Goal: Information Seeking & Learning: Compare options

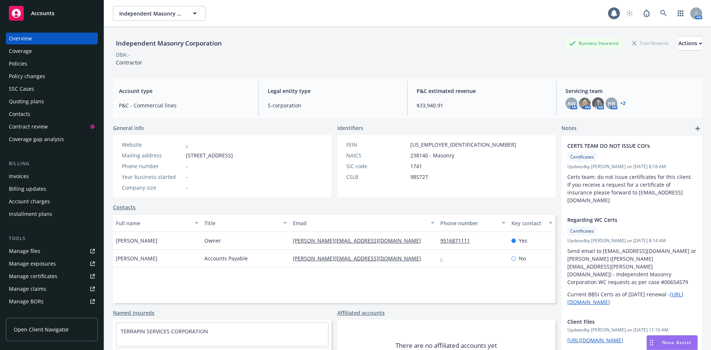
click at [16, 63] on div "Policies" at bounding box center [18, 64] width 19 height 12
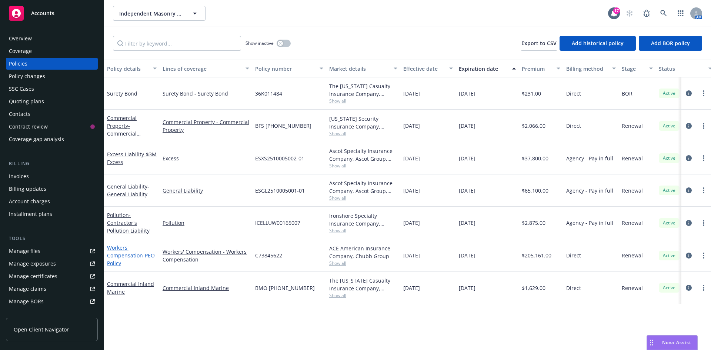
click at [128, 262] on span "- PEO Policy" at bounding box center [131, 259] width 48 height 15
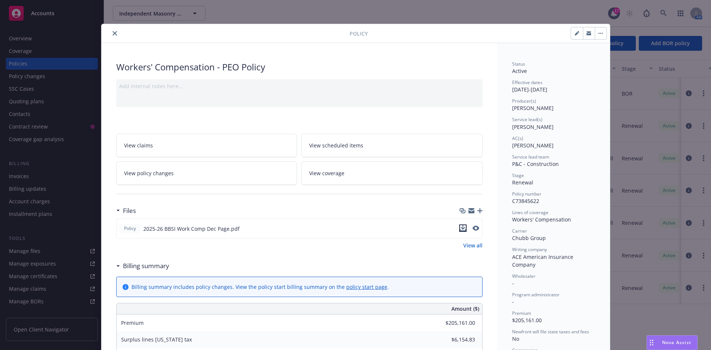
click at [460, 225] on icon "download file" at bounding box center [462, 227] width 5 height 4
click at [308, 217] on div "Files" at bounding box center [299, 211] width 366 height 16
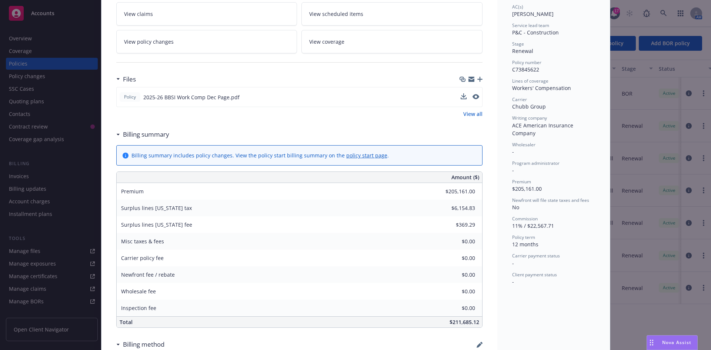
scroll to position [129, 0]
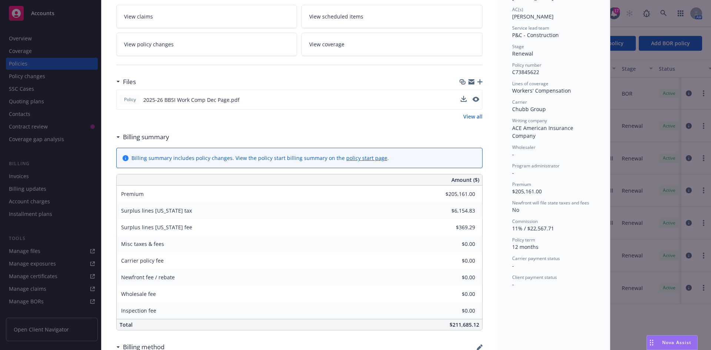
click at [466, 116] on link "View all" at bounding box center [472, 117] width 19 height 8
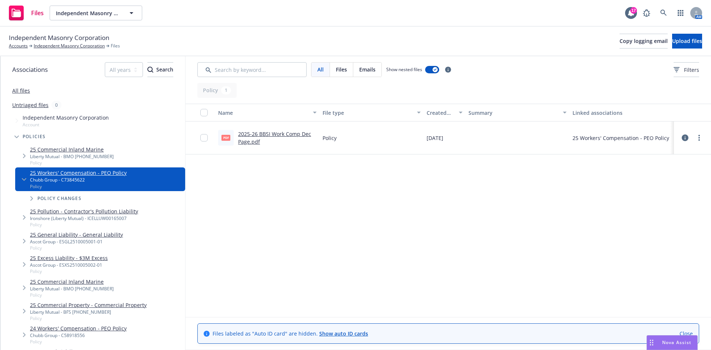
click at [277, 133] on link "2025-26 BBSI Work Comp Dec Page.pdf" at bounding box center [274, 137] width 73 height 15
click at [83, 46] on link "Independent Masonry Corporation" at bounding box center [69, 46] width 71 height 7
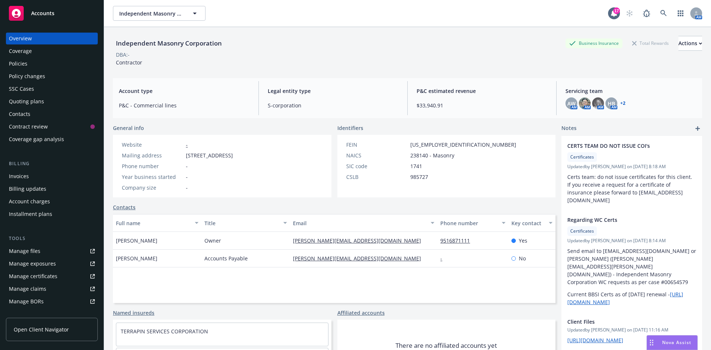
click at [27, 100] on div "Quoting plans" at bounding box center [26, 102] width 35 height 12
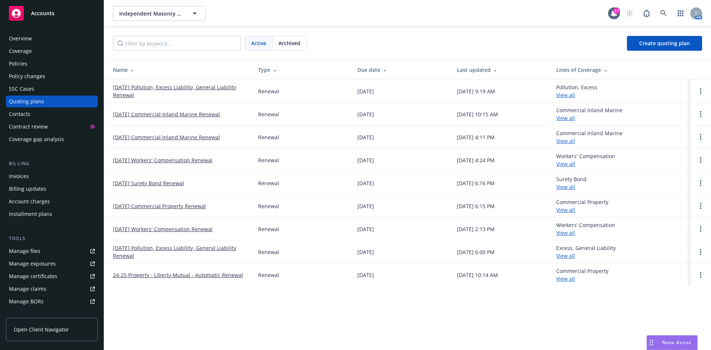
click at [158, 159] on link "07/01/25 Workers' Compensation Renewal" at bounding box center [163, 160] width 100 height 8
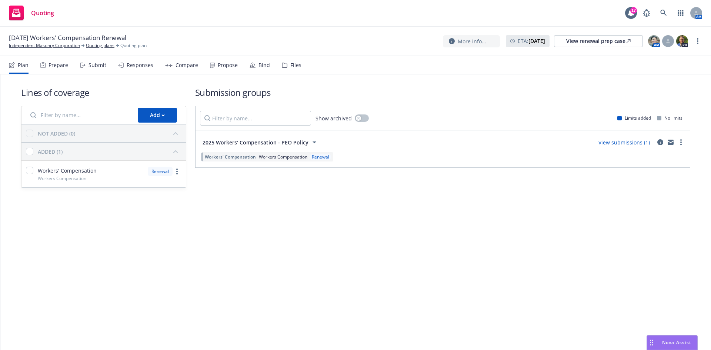
click at [626, 144] on link "View submissions (1)" at bounding box center [623, 142] width 51 height 7
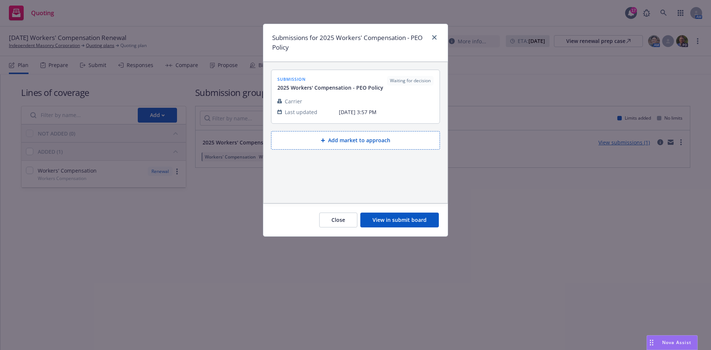
click at [401, 221] on button "View in submit board" at bounding box center [399, 220] width 78 height 15
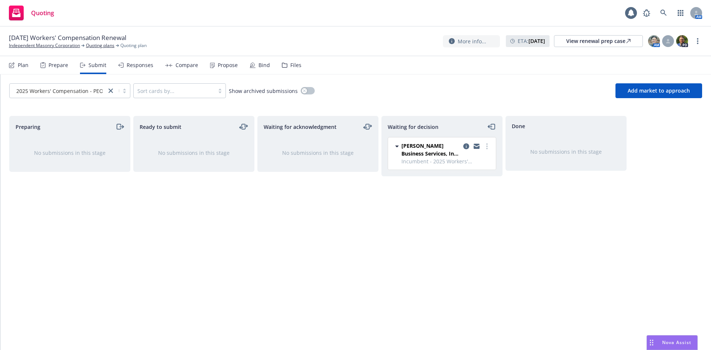
click at [253, 66] on icon at bounding box center [253, 65] width 6 height 6
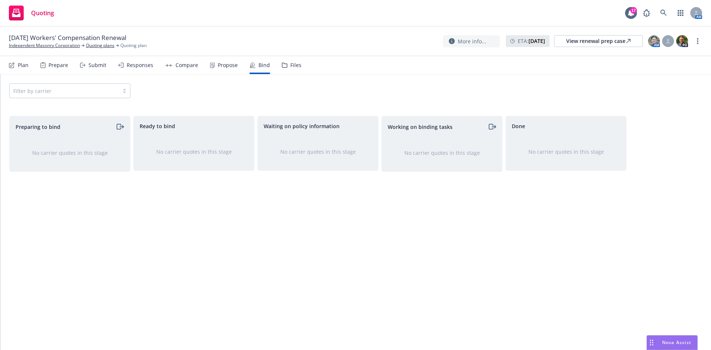
click at [282, 68] on div "Files" at bounding box center [292, 65] width 20 height 18
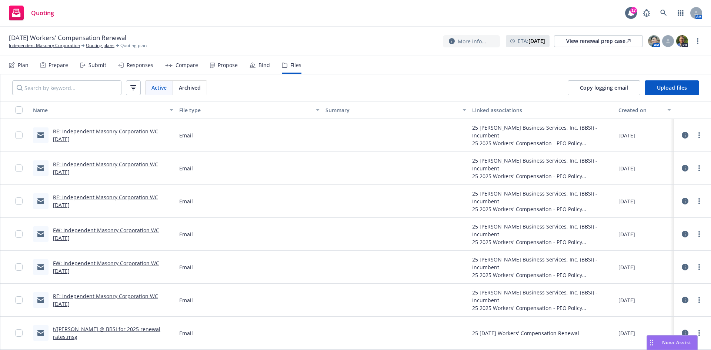
click at [256, 69] on div "Bind" at bounding box center [260, 65] width 20 height 18
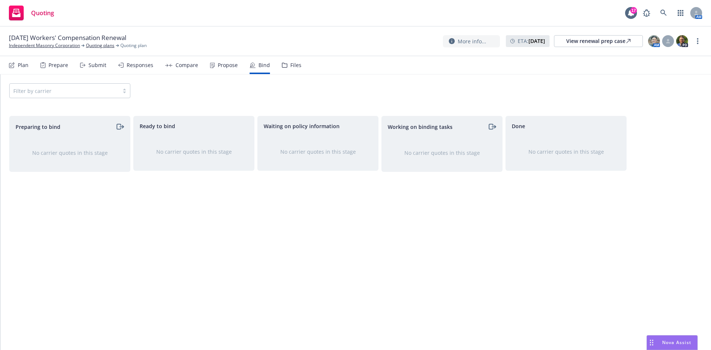
click at [224, 64] on div "Propose" at bounding box center [228, 65] width 20 height 6
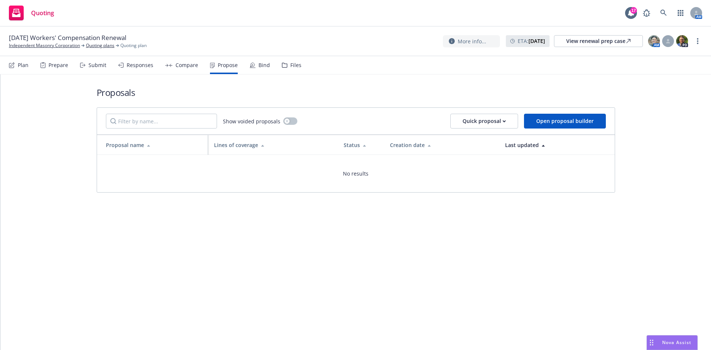
click at [63, 42] on span "[DATE] Workers' Compensation Renewal" at bounding box center [67, 37] width 117 height 9
click at [61, 47] on link "Independent Masonry Corporation" at bounding box center [44, 45] width 71 height 7
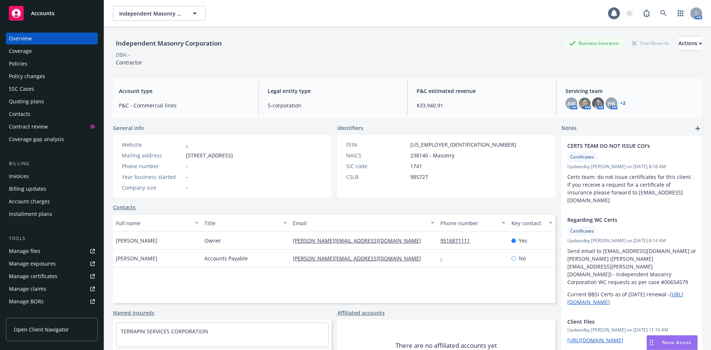
click at [54, 61] on div "Policies" at bounding box center [52, 64] width 86 height 12
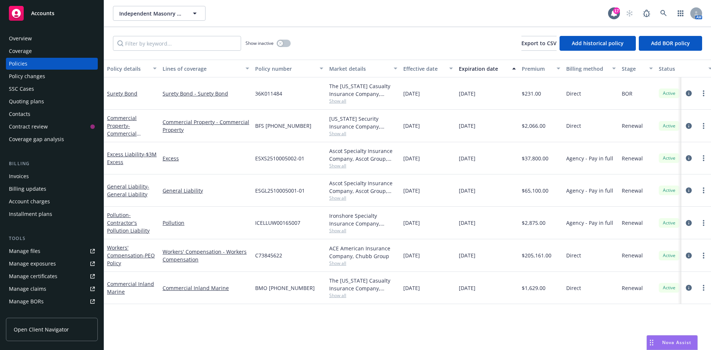
click at [35, 98] on div "Quoting plans" at bounding box center [26, 102] width 35 height 12
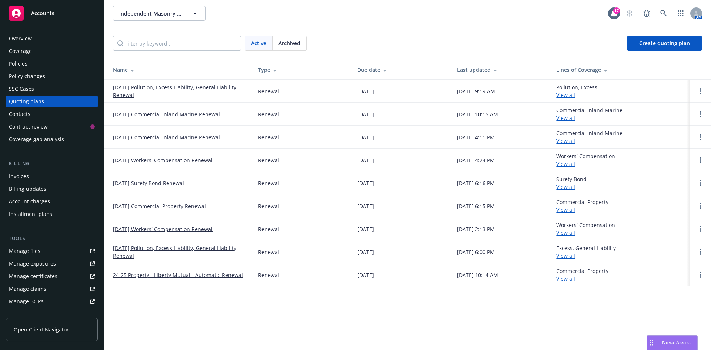
click at [178, 160] on link "[DATE] Workers' Compensation Renewal" at bounding box center [163, 160] width 100 height 8
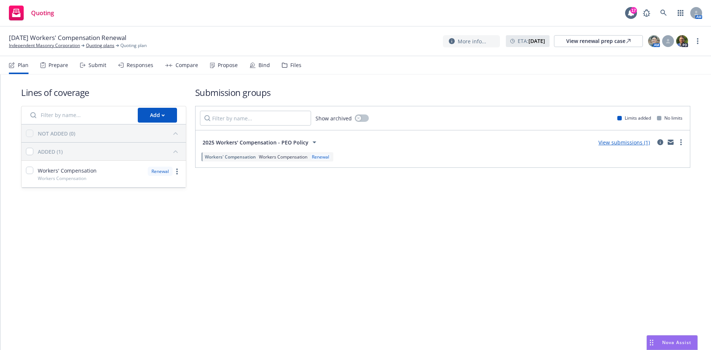
click at [294, 70] on div "Files" at bounding box center [292, 65] width 20 height 18
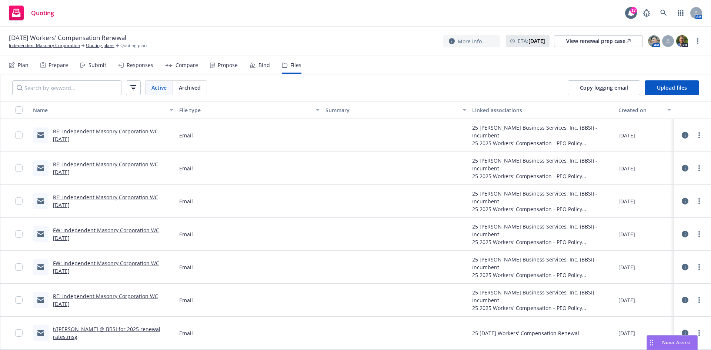
click at [120, 128] on link "RE: Independent Masonry Corporation WC [DATE]" at bounding box center [105, 135] width 105 height 15
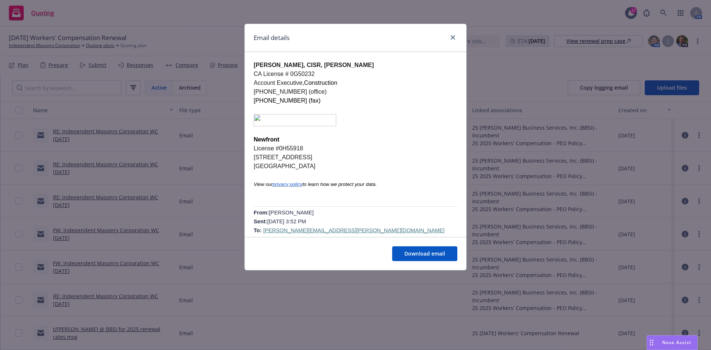
scroll to position [1851, 0]
click at [452, 35] on icon "close" at bounding box center [453, 37] width 4 height 4
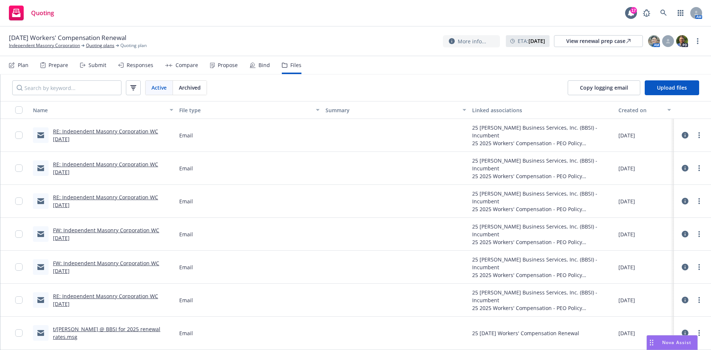
click at [224, 67] on div "Propose" at bounding box center [228, 65] width 20 height 6
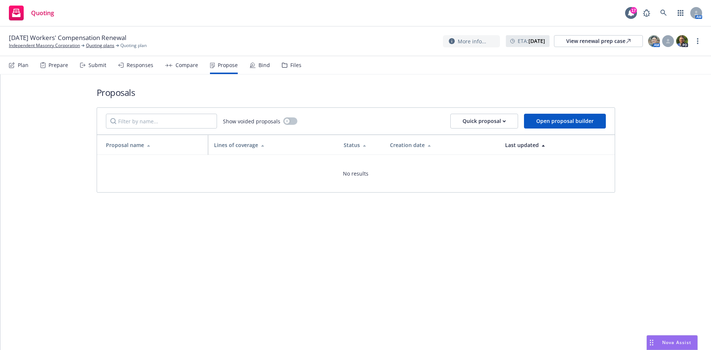
click at [292, 63] on div "Files" at bounding box center [295, 65] width 11 height 6
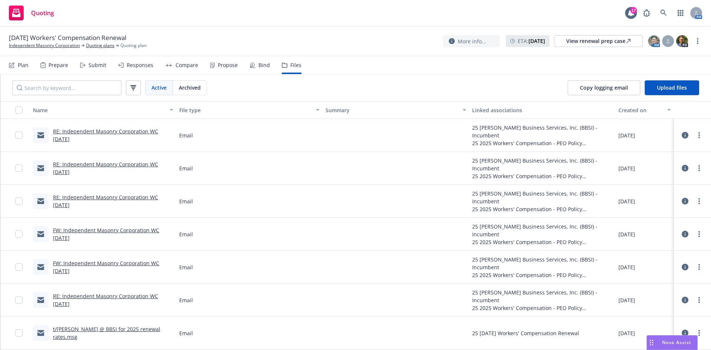
click at [187, 66] on div "Compare" at bounding box center [186, 65] width 23 height 6
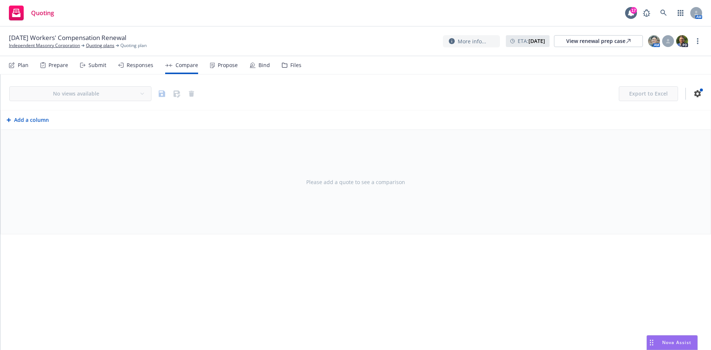
click at [214, 67] on div "Propose" at bounding box center [224, 65] width 28 height 18
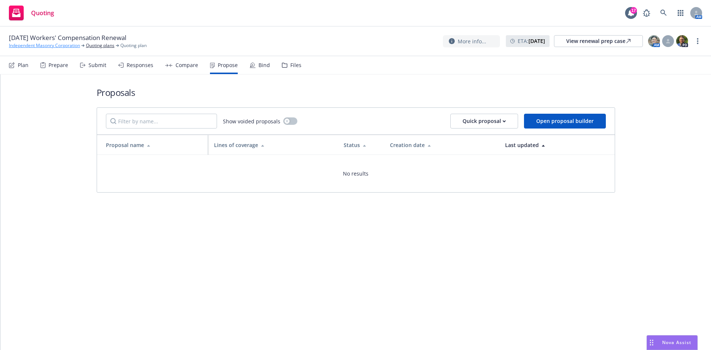
click at [61, 48] on link "Independent Masonry Corporation" at bounding box center [44, 45] width 71 height 7
